Goal: Task Accomplishment & Management: Use online tool/utility

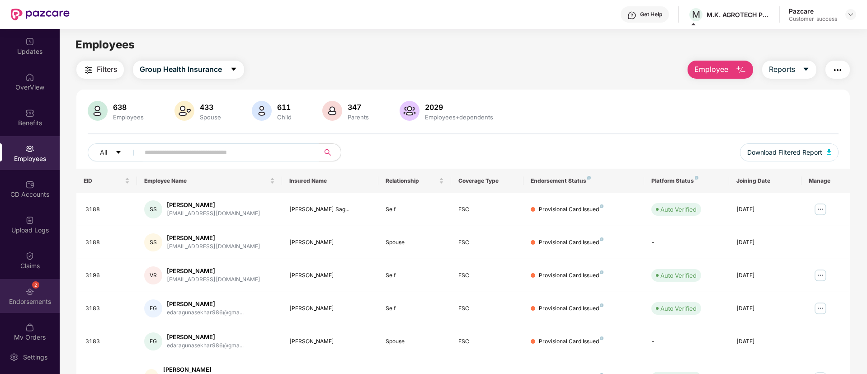
click at [35, 298] on div "Endorsements" at bounding box center [30, 301] width 60 height 9
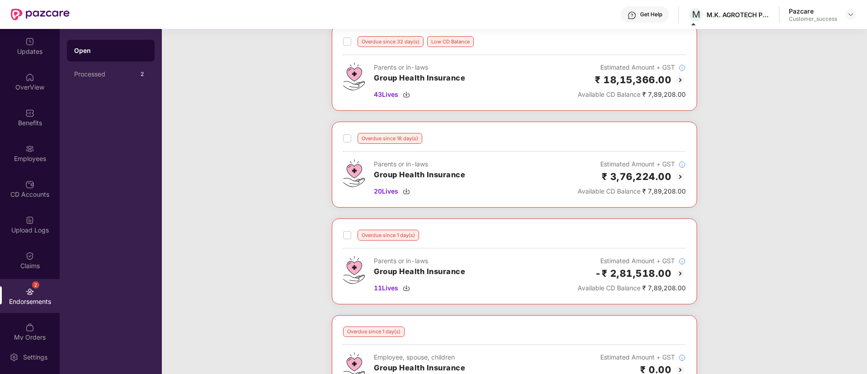
scroll to position [568, 0]
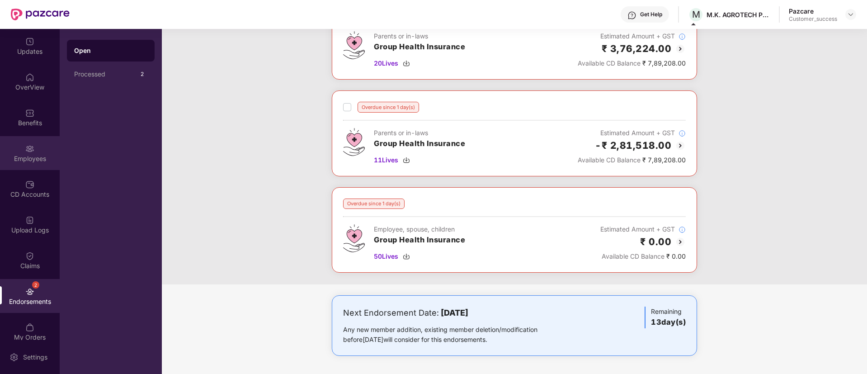
click at [30, 153] on div "Employees" at bounding box center [30, 153] width 60 height 34
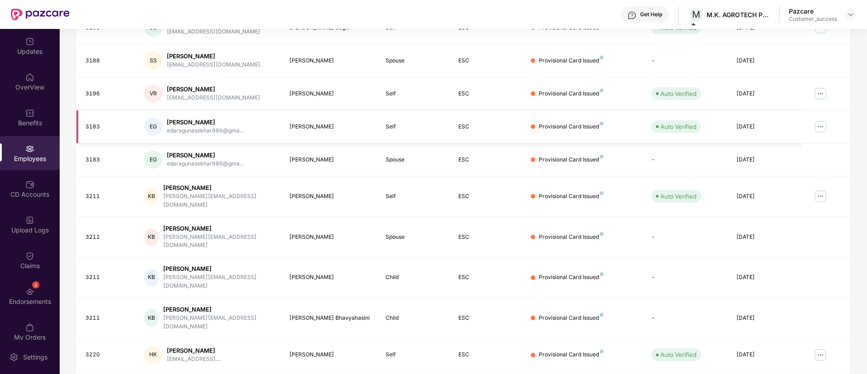
scroll to position [0, 0]
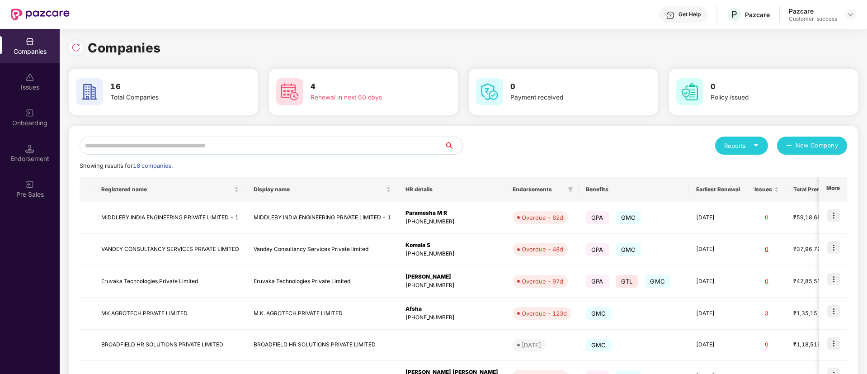
click at [231, 137] on input "text" at bounding box center [262, 145] width 365 height 18
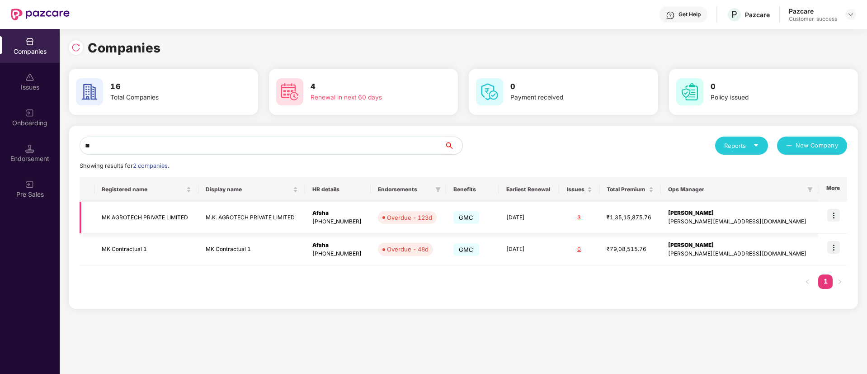
type input "**"
click at [835, 214] on img at bounding box center [833, 215] width 13 height 13
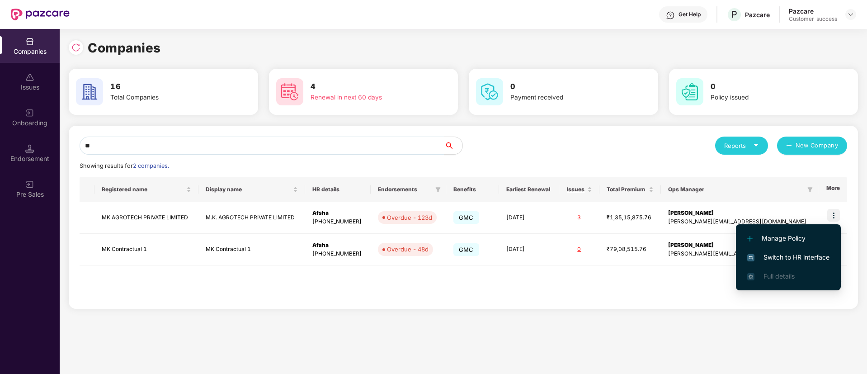
click at [777, 257] on span "Switch to HR interface" at bounding box center [788, 257] width 82 height 10
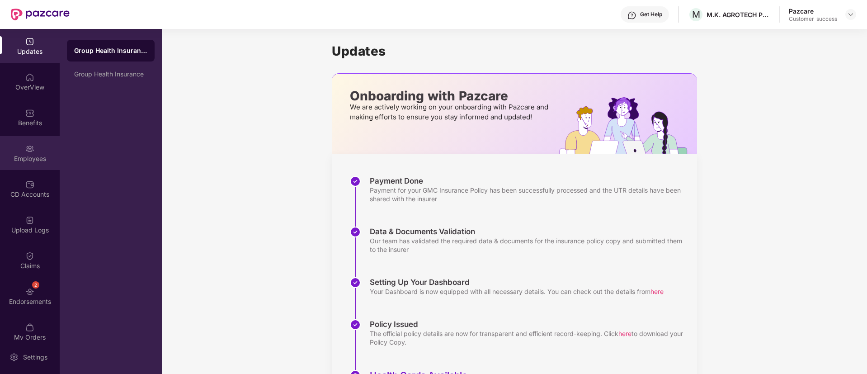
click at [29, 140] on div "Employees" at bounding box center [30, 153] width 60 height 34
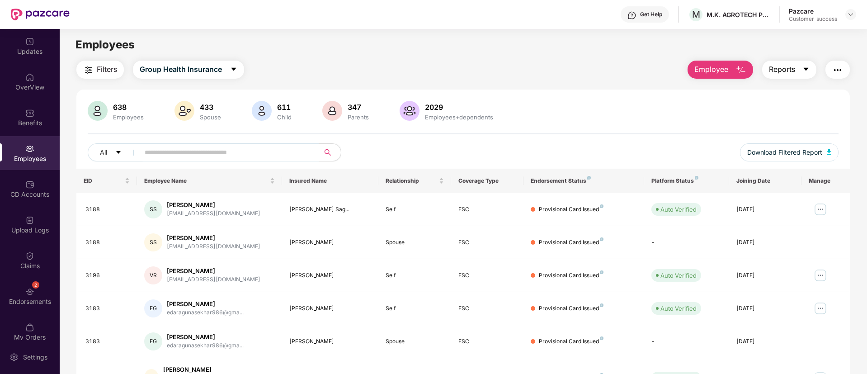
click at [796, 65] on button "Reports" at bounding box center [789, 70] width 54 height 18
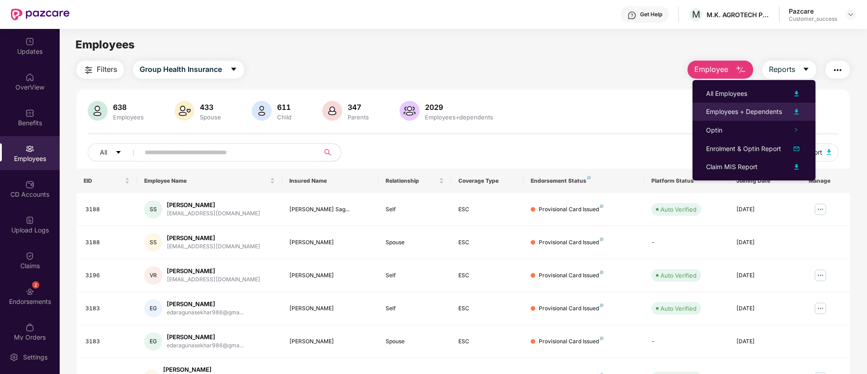
click at [796, 108] on img at bounding box center [796, 111] width 11 height 11
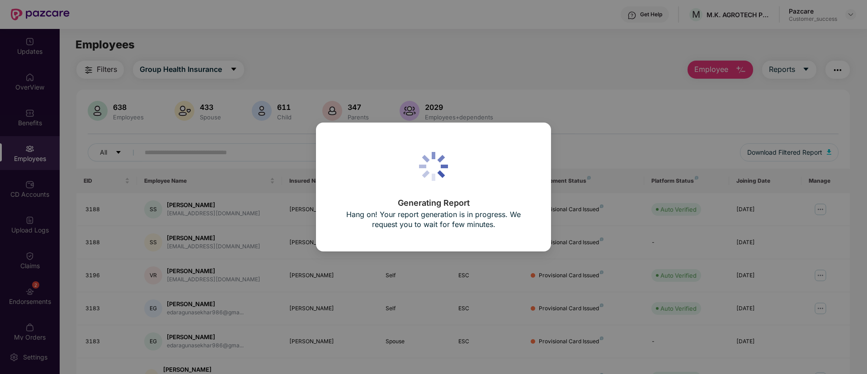
click at [609, 197] on div "Generating Report Hang on! Your report generation is in progress. We request yo…" at bounding box center [433, 187] width 867 height 374
